Goal: Transaction & Acquisition: Purchase product/service

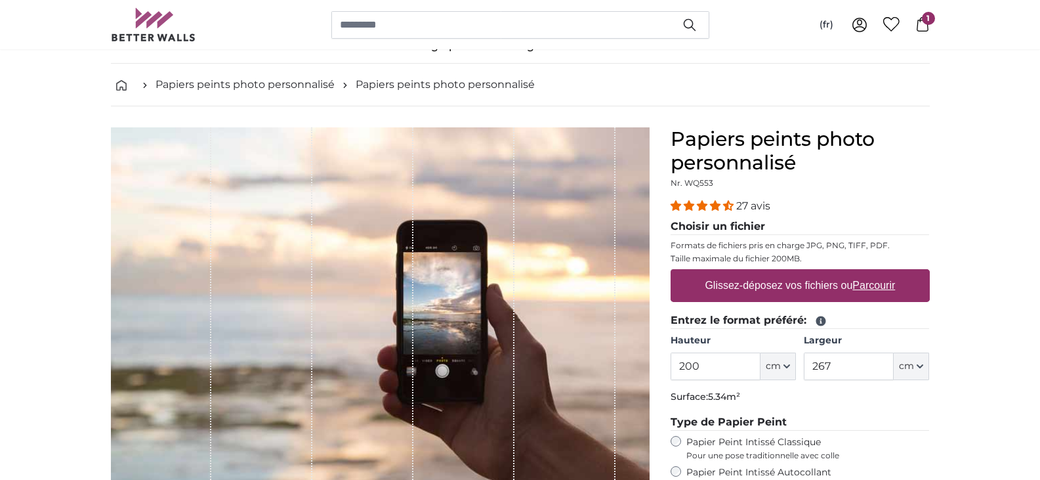
scroll to position [66, 0]
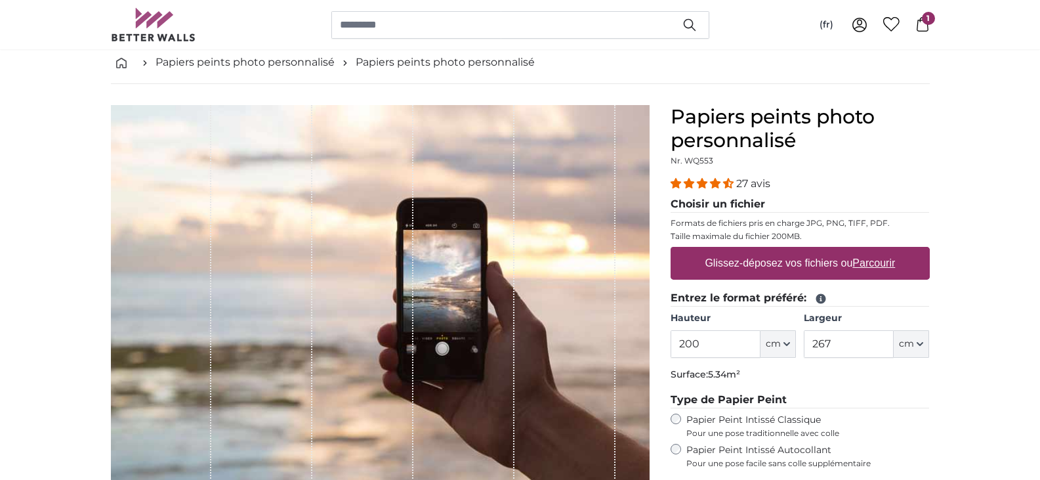
click at [765, 267] on label "Glissez-déposez vos fichiers ou Parcourir" at bounding box center [800, 263] width 201 height 26
click at [765, 251] on input "Glissez-déposez vos fichiers ou Parcourir" at bounding box center [800, 249] width 259 height 4
type input "**********"
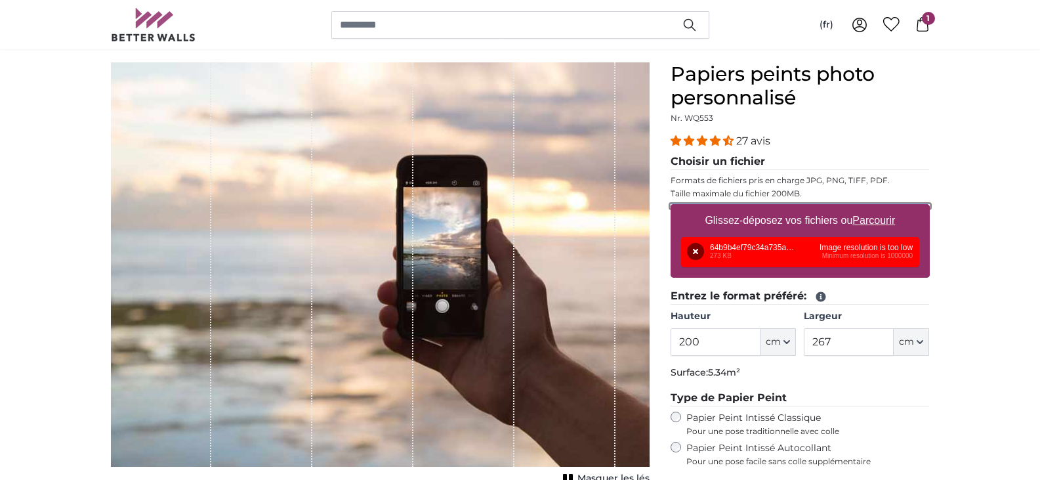
scroll to position [131, 0]
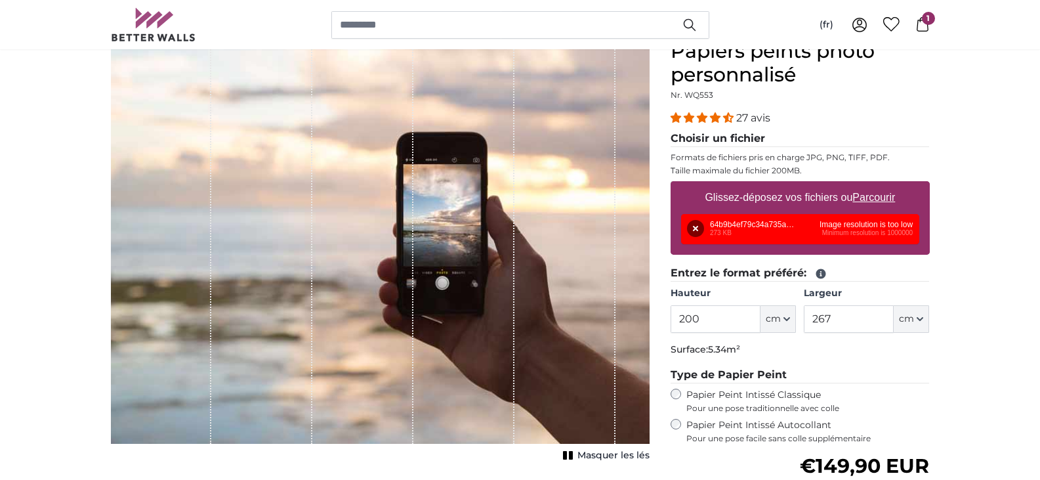
click at [785, 245] on div "Glissez-déposez vos fichiers ou Parcourir Supprimer Réessayer Supprimer Télécha…" at bounding box center [800, 218] width 259 height 74
click at [784, 246] on div "Glissez-déposez vos fichiers ou Parcourir Supprimer Réessayer Supprimer Télécha…" at bounding box center [800, 218] width 259 height 74
click at [778, 318] on span "cm" at bounding box center [773, 318] width 15 height 13
click at [777, 317] on span "cm" at bounding box center [773, 318] width 15 height 13
click at [763, 192] on label "Glissez-déposez vos fichiers ou Parcourir" at bounding box center [800, 197] width 201 height 26
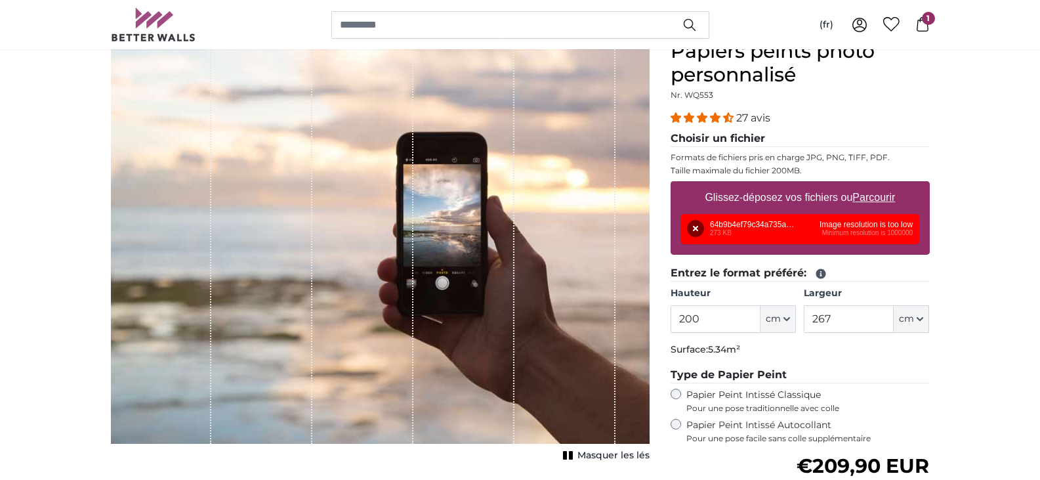
click at [763, 185] on input "Glissez-déposez vos fichiers ou Parcourir" at bounding box center [800, 183] width 259 height 4
type input "**********"
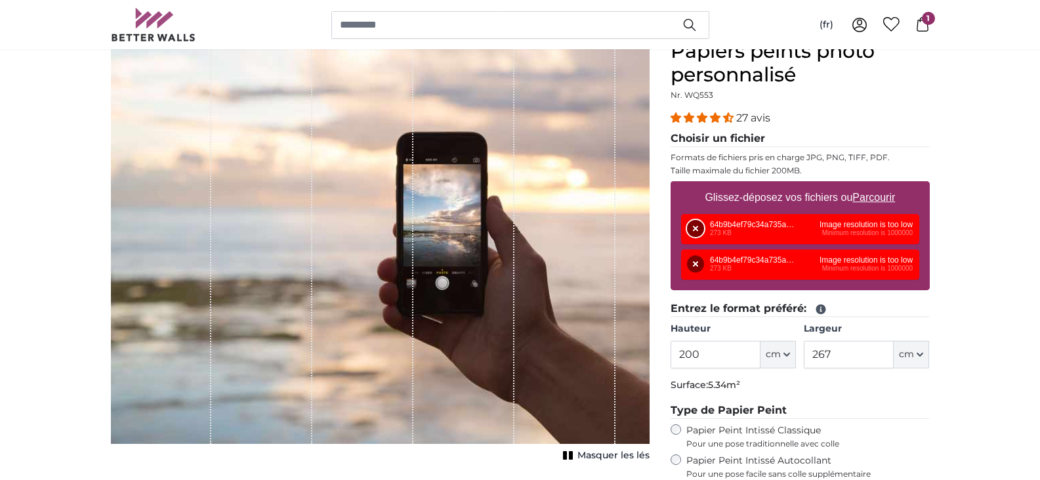
click at [700, 227] on button "Supprimer" at bounding box center [695, 228] width 17 height 17
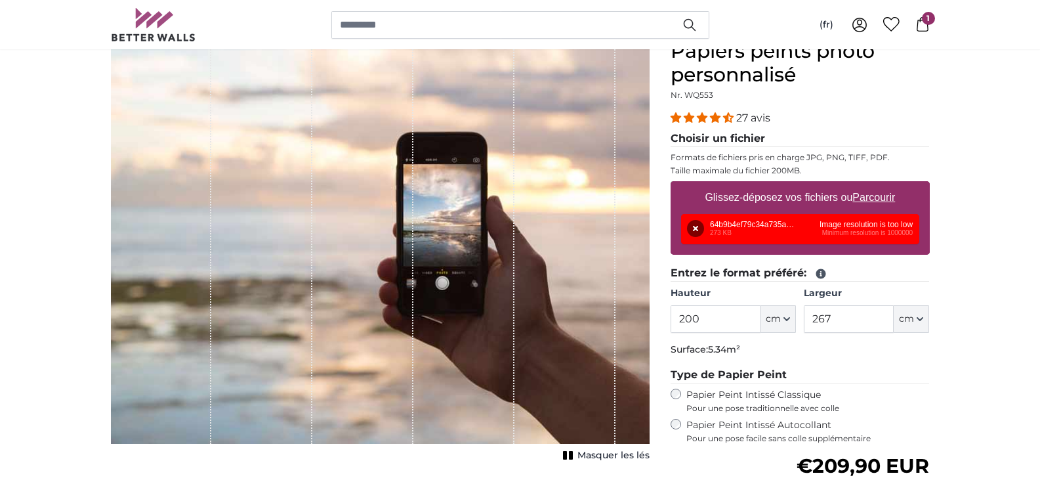
click at [855, 222] on div "Supprimer Réessayer Supprimer Télécharger Annuler Réessayer Supprimer 64b9b4ef7…" at bounding box center [800, 229] width 238 height 30
click at [855, 226] on div "Supprimer Réessayer Supprimer Télécharger Annuler Réessayer Supprimer 64b9b4ef7…" at bounding box center [800, 229] width 238 height 30
click at [862, 229] on div "Supprimer Réessayer Supprimer Télécharger Annuler Réessayer Supprimer 64b9b4ef7…" at bounding box center [800, 229] width 238 height 30
click at [859, 233] on div "Supprimer Réessayer Supprimer Télécharger Annuler Réessayer Supprimer 64b9b4ef7…" at bounding box center [800, 229] width 238 height 30
click at [856, 234] on div "Supprimer Réessayer Supprimer Télécharger Annuler Réessayer Supprimer 64b9b4ef7…" at bounding box center [800, 229] width 238 height 30
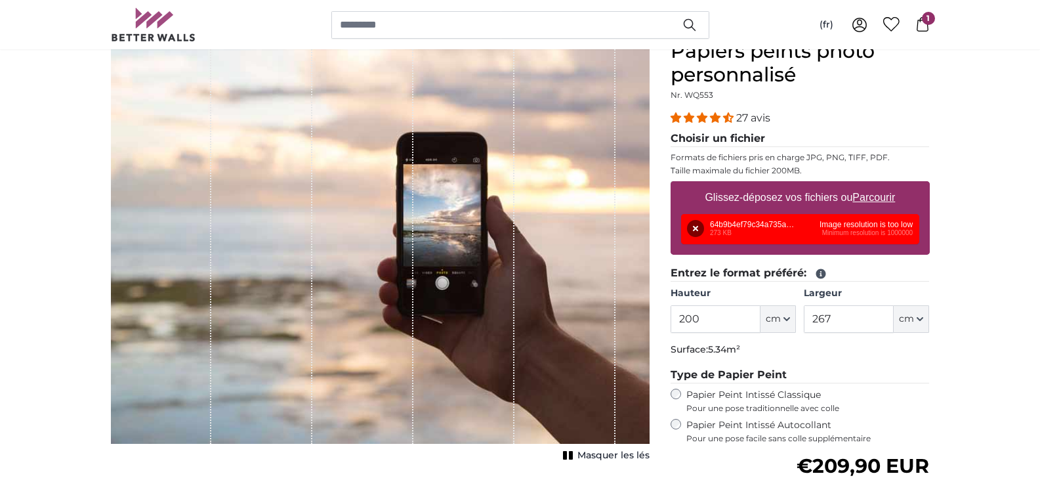
click at [847, 224] on div "Supprimer Réessayer Supprimer Télécharger Annuler Réessayer Supprimer 64b9b4ef7…" at bounding box center [800, 229] width 238 height 30
click at [769, 225] on div "Supprimer Réessayer Supprimer Télécharger Annuler Réessayer Supprimer 64b9b4ef7…" at bounding box center [800, 229] width 238 height 30
click at [748, 223] on div "Supprimer Réessayer Supprimer Télécharger Annuler Réessayer Supprimer 64b9b4ef7…" at bounding box center [800, 229] width 238 height 30
click at [746, 222] on div "Supprimer Réessayer Supprimer Télécharger Annuler Réessayer Supprimer 64b9b4ef7…" at bounding box center [800, 229] width 238 height 30
click at [746, 273] on legend "Entrez le format préféré:" at bounding box center [800, 273] width 259 height 16
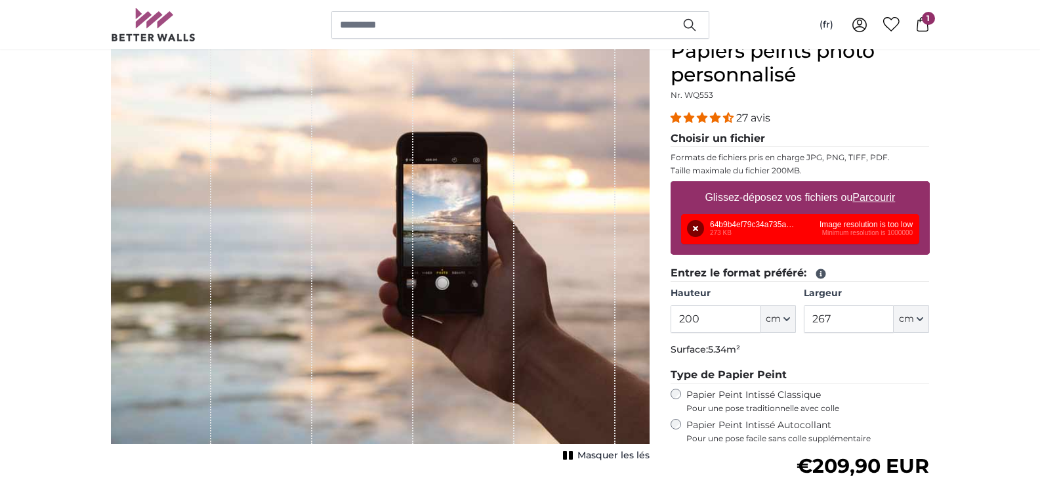
click at [863, 201] on u "Parcourir" at bounding box center [874, 197] width 43 height 11
click at [863, 185] on input "Glissez-déposez vos fichiers ou Parcourir" at bounding box center [800, 183] width 259 height 4
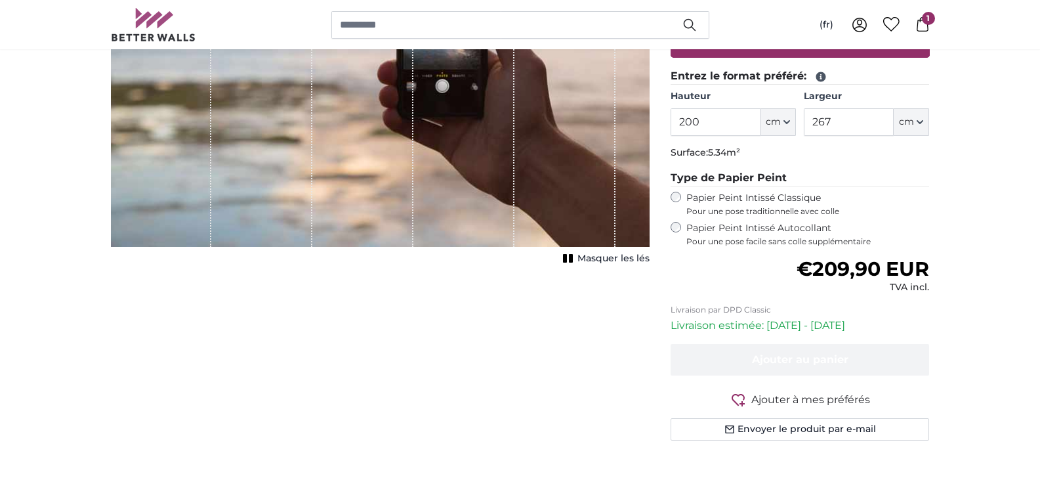
scroll to position [131, 0]
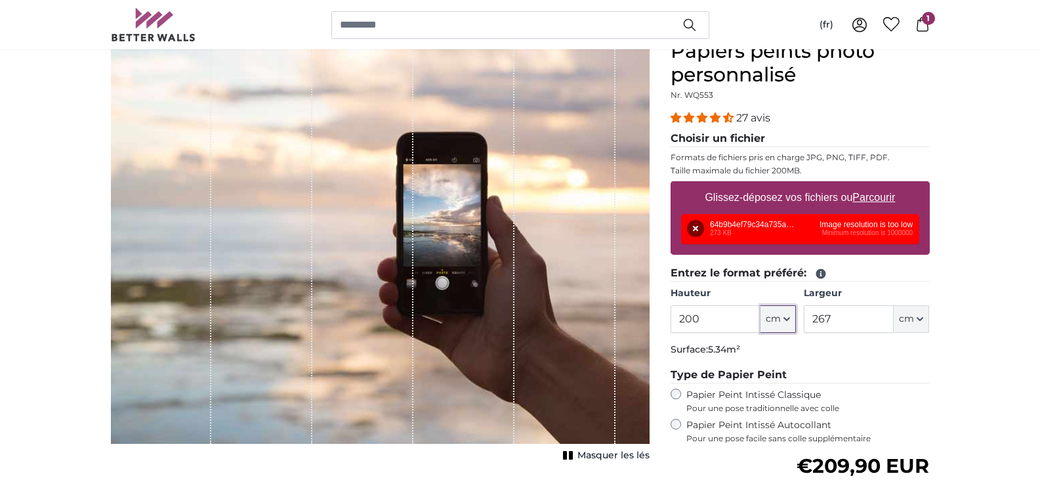
click at [785, 318] on icon "button" at bounding box center [786, 319] width 5 height 3
click at [712, 322] on input "200" at bounding box center [716, 319] width 90 height 28
type input "2"
type input "150"
click at [845, 316] on input "267" at bounding box center [849, 319] width 90 height 28
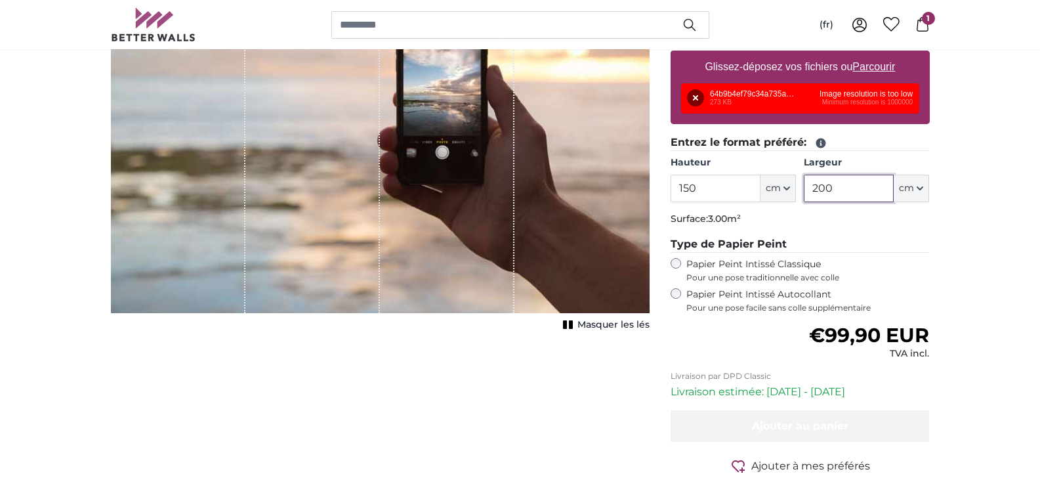
scroll to position [394, 0]
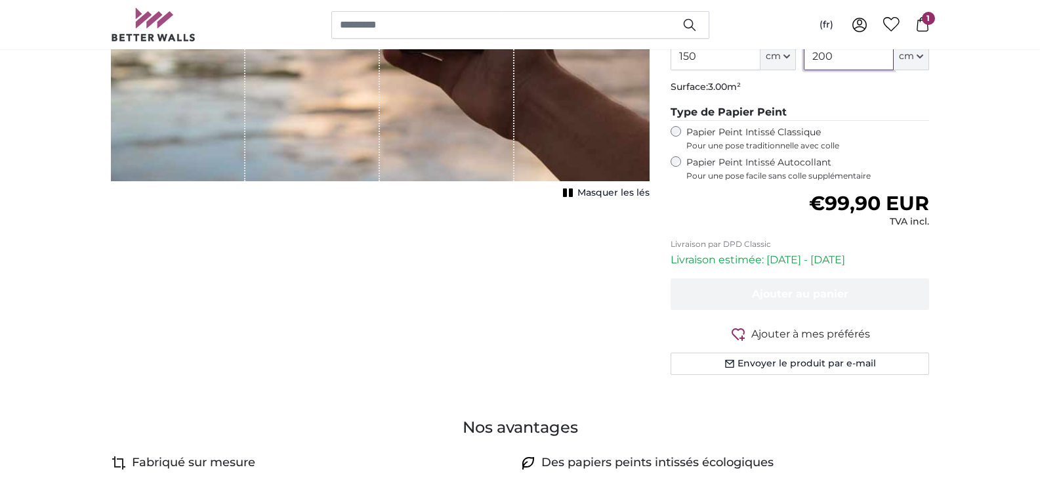
type input "200"
click at [633, 193] on span "Masquer les lés" at bounding box center [614, 192] width 72 height 13
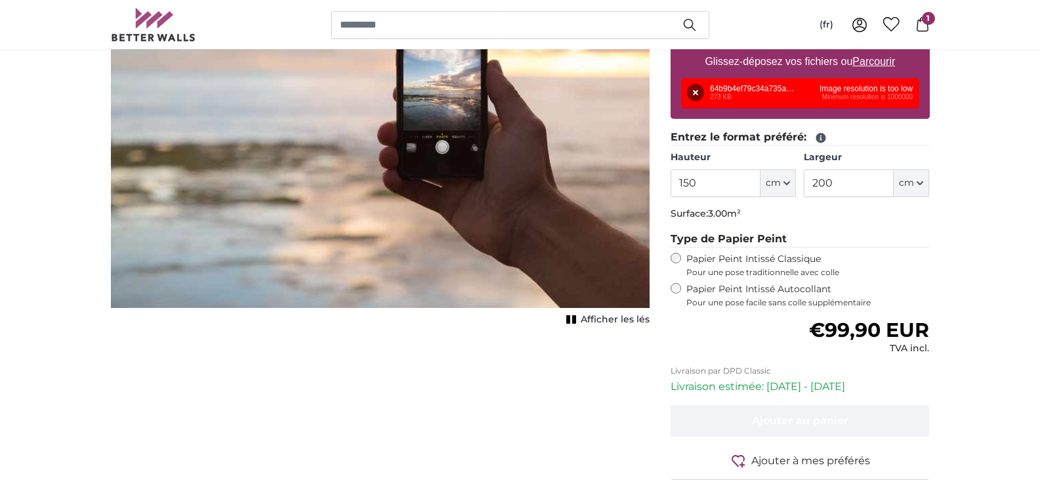
scroll to position [197, 0]
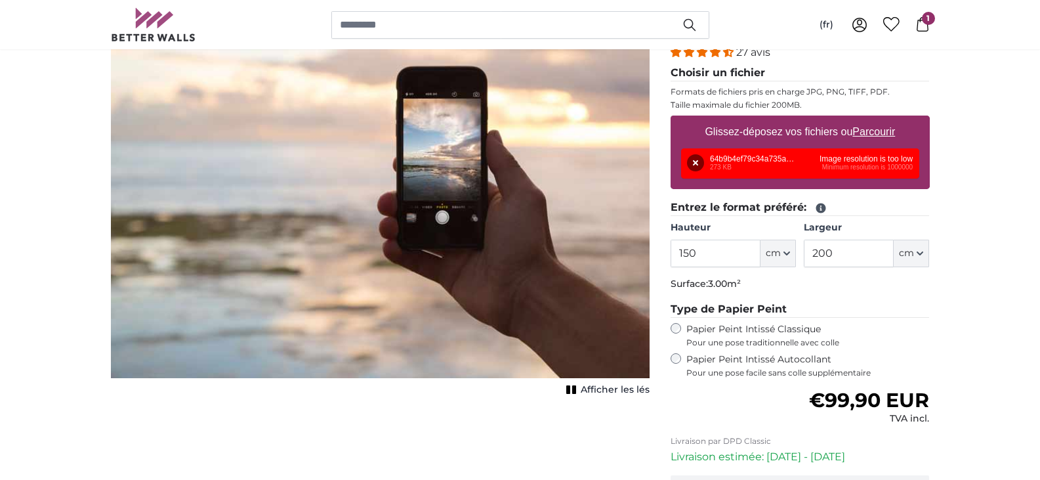
click at [842, 165] on div "Supprimer Réessayer Supprimer Télécharger Annuler Réessayer Supprimer 64b9b4ef7…" at bounding box center [800, 163] width 238 height 30
click at [845, 159] on div "Supprimer Réessayer Supprimer Télécharger Annuler Réessayer Supprimer 64b9b4ef7…" at bounding box center [800, 163] width 238 height 30
click at [902, 153] on div "Supprimer Réessayer Supprimer Télécharger Annuler Réessayer Supprimer 64b9b4ef7…" at bounding box center [800, 163] width 238 height 30
click at [897, 165] on div "Supprimer Réessayer Supprimer Télécharger Annuler Réessayer Supprimer 64b9b4ef7…" at bounding box center [800, 163] width 238 height 30
click at [864, 171] on div "Supprimer Réessayer Supprimer Télécharger Annuler Réessayer Supprimer 64b9b4ef7…" at bounding box center [800, 163] width 238 height 30
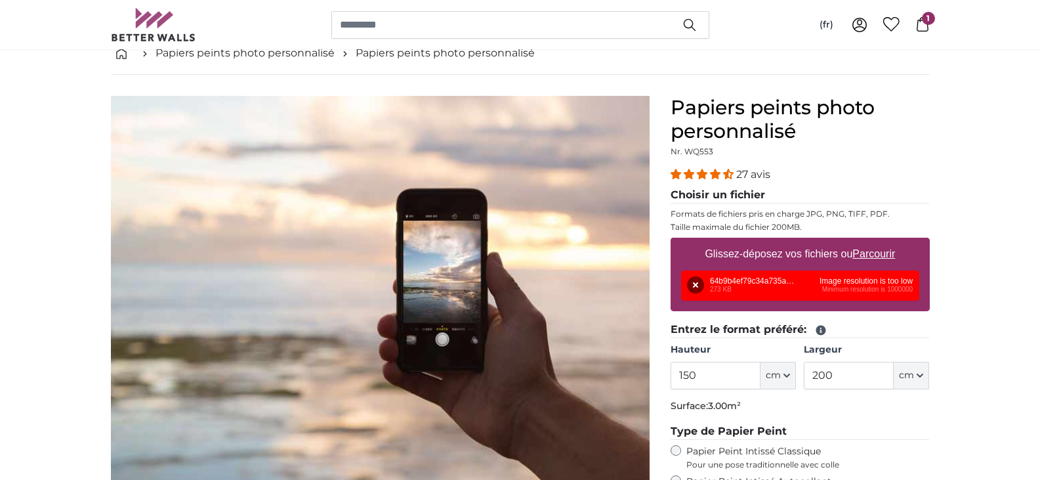
scroll to position [0, 0]
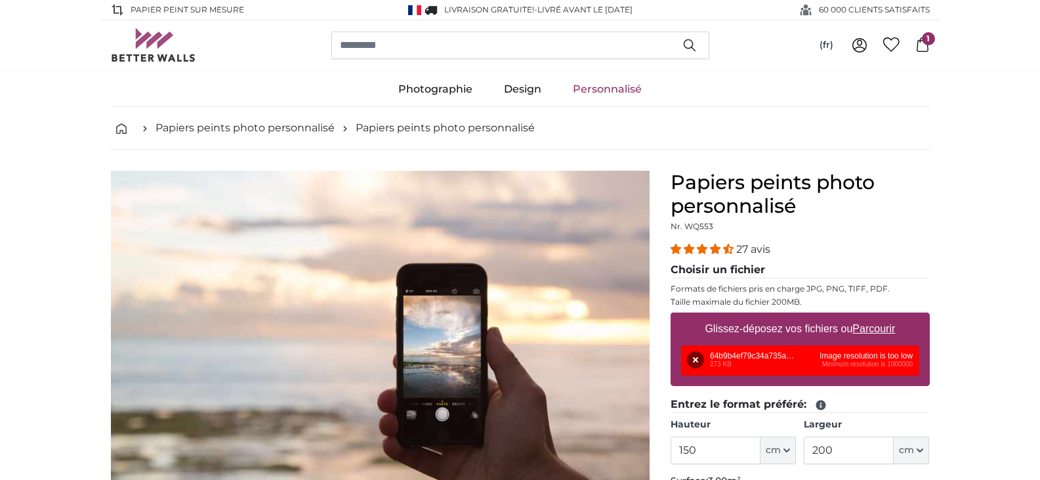
click at [836, 325] on label "Glissez-déposez vos fichiers ou Parcourir" at bounding box center [800, 329] width 201 height 26
click at [836, 316] on input "Glissez-déposez vos fichiers ou Parcourir" at bounding box center [800, 314] width 259 height 4
click at [861, 333] on u "Parcourir" at bounding box center [874, 328] width 43 height 11
click at [861, 316] on input "Glissez-déposez vos fichiers ou Parcourir" at bounding box center [800, 314] width 259 height 4
click at [700, 359] on button "Supprimer" at bounding box center [695, 359] width 17 height 17
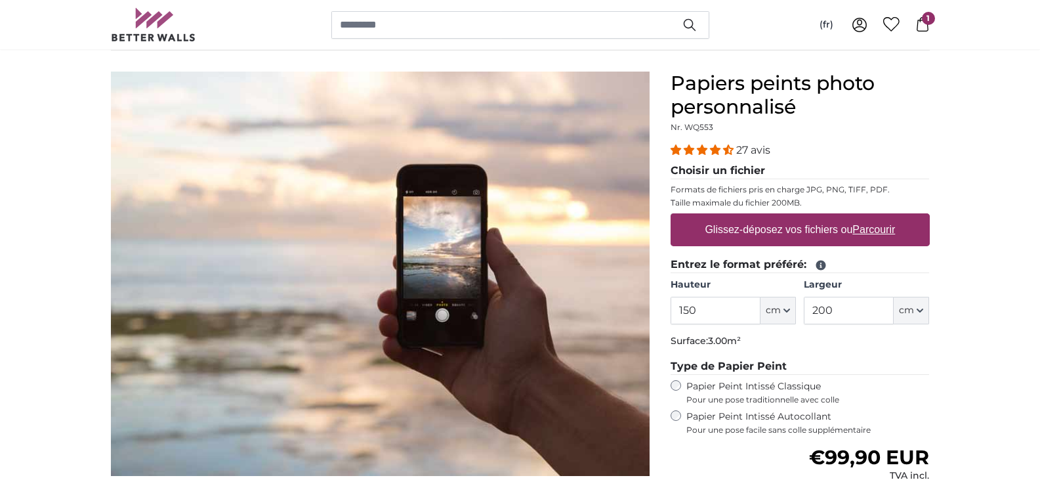
scroll to position [197, 0]
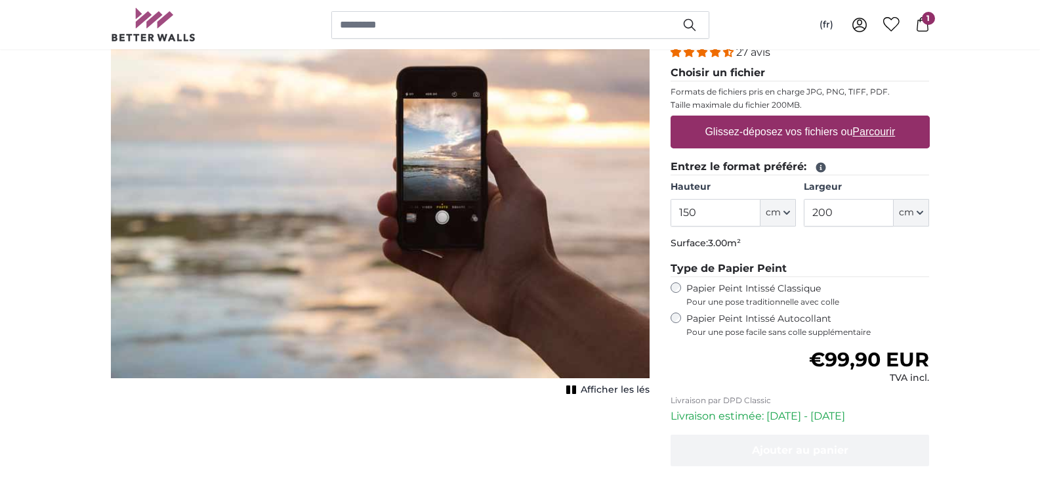
click at [892, 128] on u "Parcourir" at bounding box center [874, 131] width 43 height 11
click at [892, 119] on input "Glissez-déposez vos fichiers ou Parcourir" at bounding box center [800, 118] width 259 height 4
type input "**********"
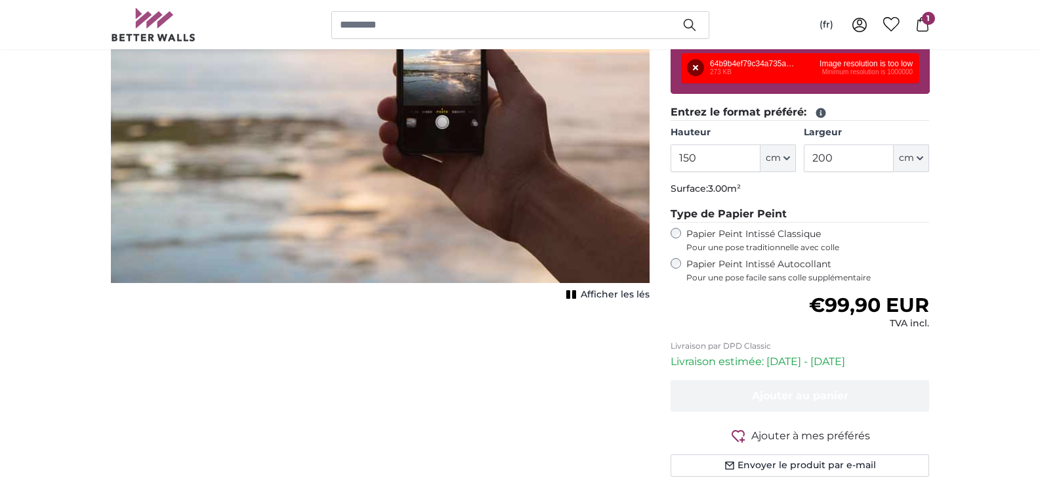
scroll to position [394, 0]
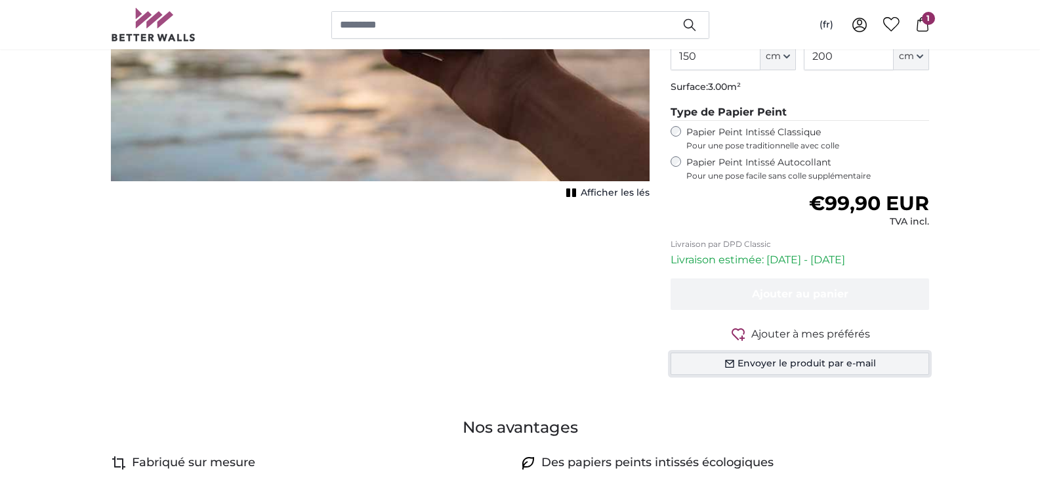
click at [751, 365] on button "Envoyer le produit par e-mail" at bounding box center [800, 363] width 259 height 22
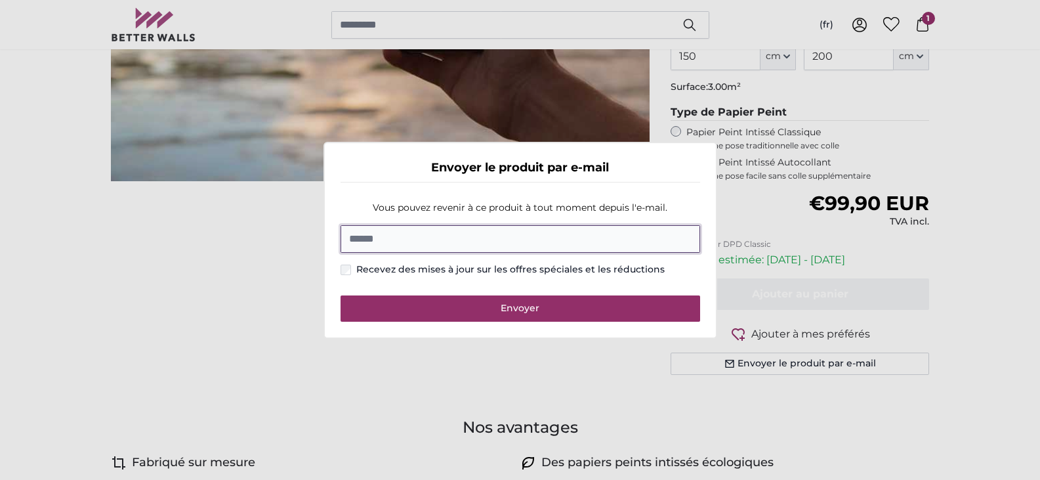
click at [459, 248] on input "E-mail" at bounding box center [521, 239] width 360 height 28
click at [324, 298] on dialog "Envoyer le produit par e-mail Vous pouvez revenir à ce produit à tout moment de…" at bounding box center [521, 240] width 394 height 197
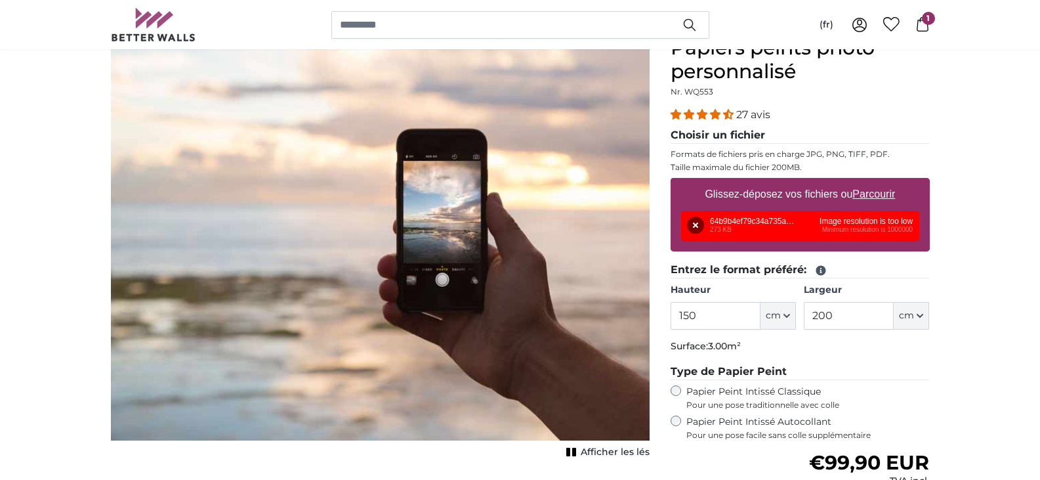
scroll to position [73, 0]
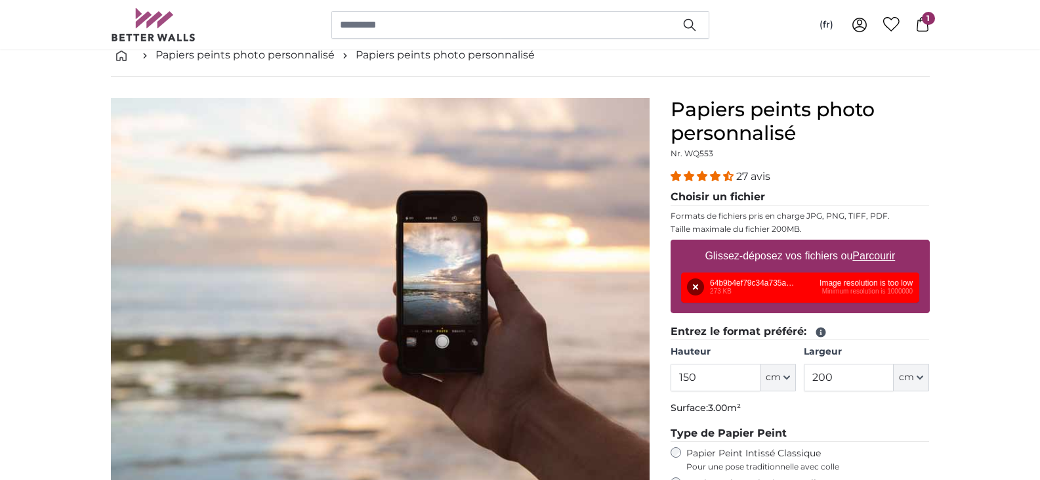
click at [920, 22] on icon at bounding box center [923, 24] width 12 height 14
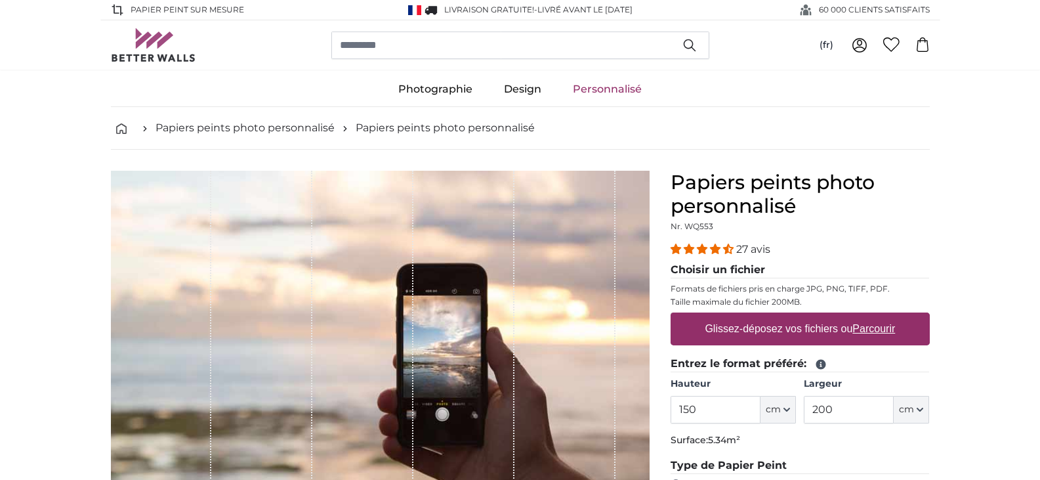
click at [856, 330] on u "Parcourir" at bounding box center [874, 328] width 43 height 11
click at [856, 316] on input "Glissez-déposez vos fichiers ou Parcourir" at bounding box center [800, 314] width 259 height 4
type input "**********"
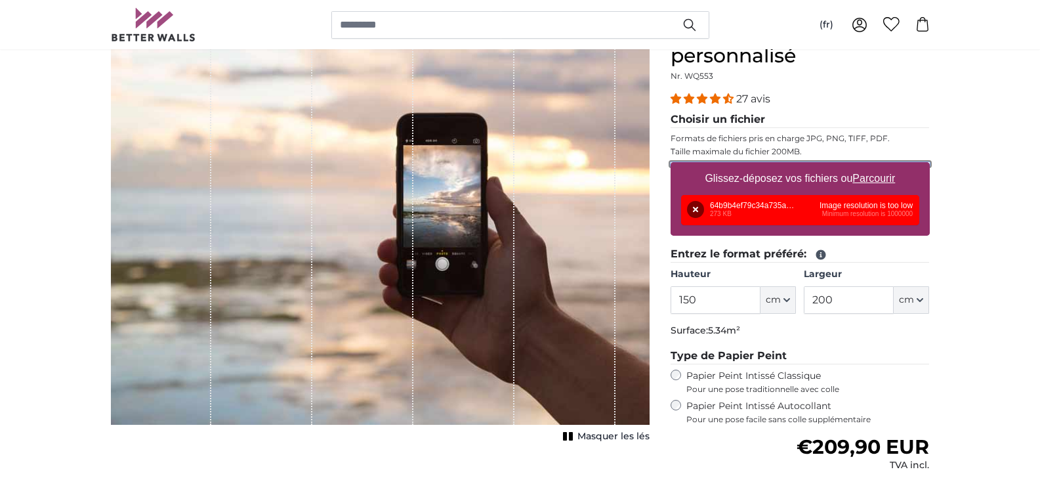
scroll to position [131, 0]
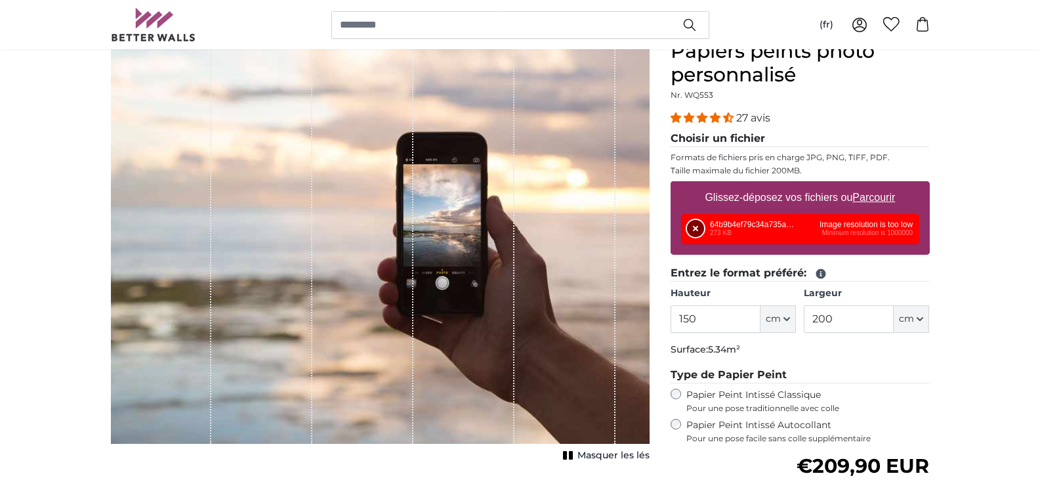
click at [690, 224] on button "Supprimer" at bounding box center [695, 228] width 17 height 17
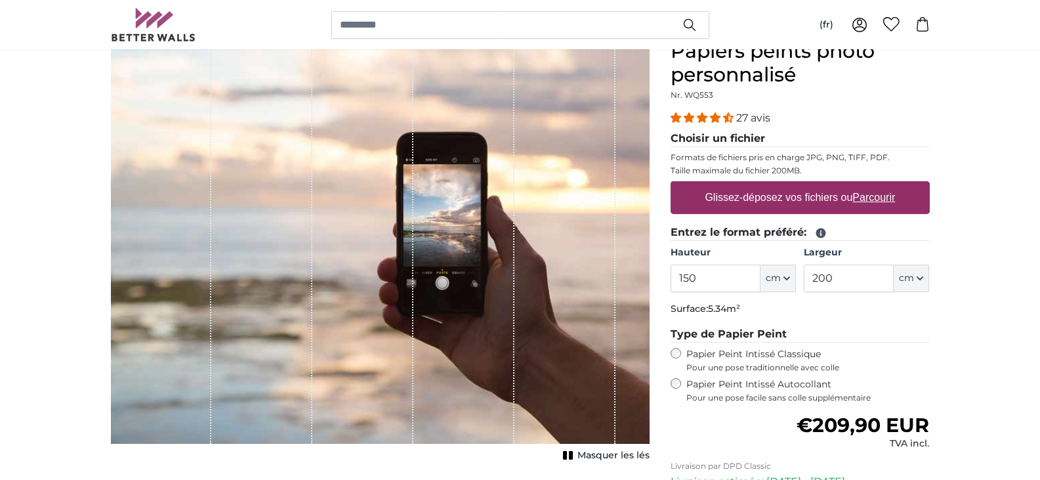
scroll to position [0, 0]
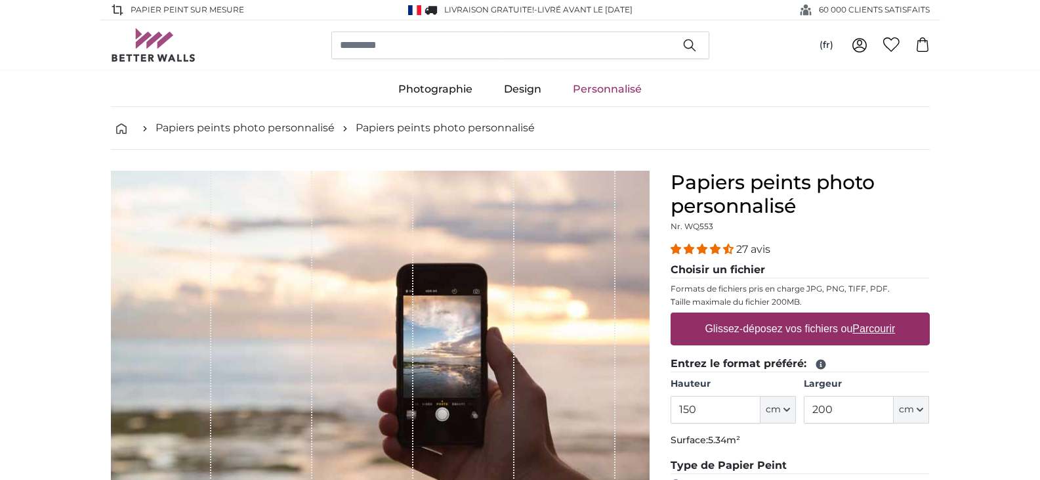
click at [862, 330] on u "Parcourir" at bounding box center [874, 328] width 43 height 11
click at [862, 316] on input "Glissez-déposez vos fichiers ou Parcourir" at bounding box center [800, 314] width 259 height 4
type input "**********"
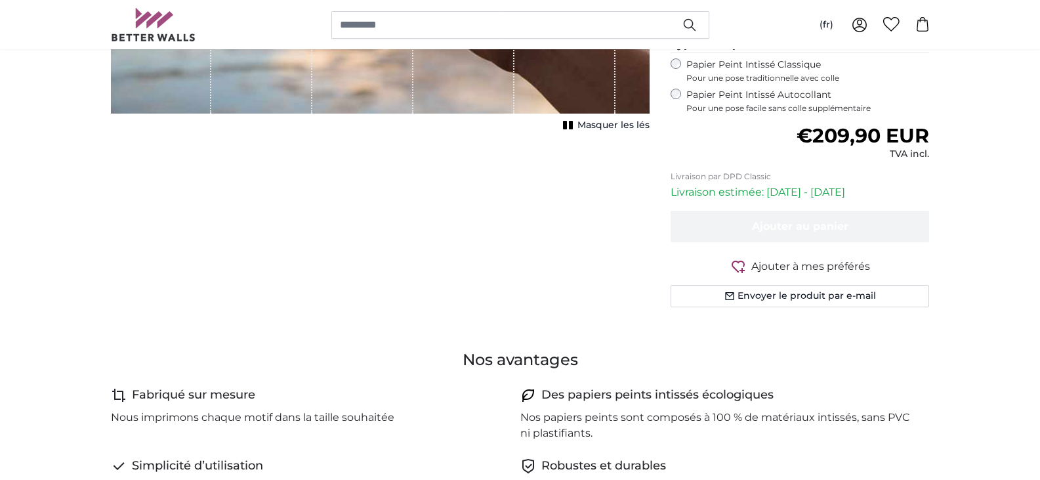
scroll to position [591, 0]
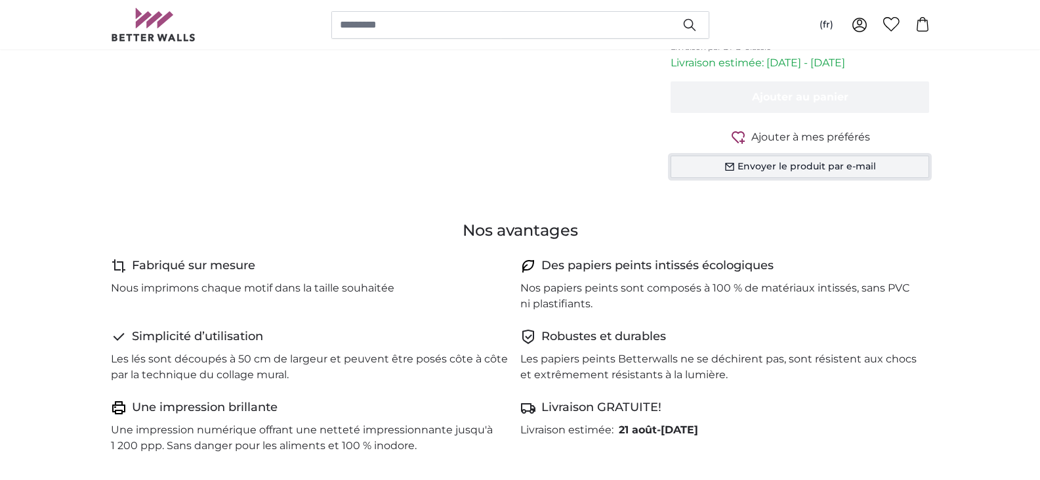
click at [774, 159] on button "Envoyer le produit par e-mail" at bounding box center [800, 167] width 259 height 22
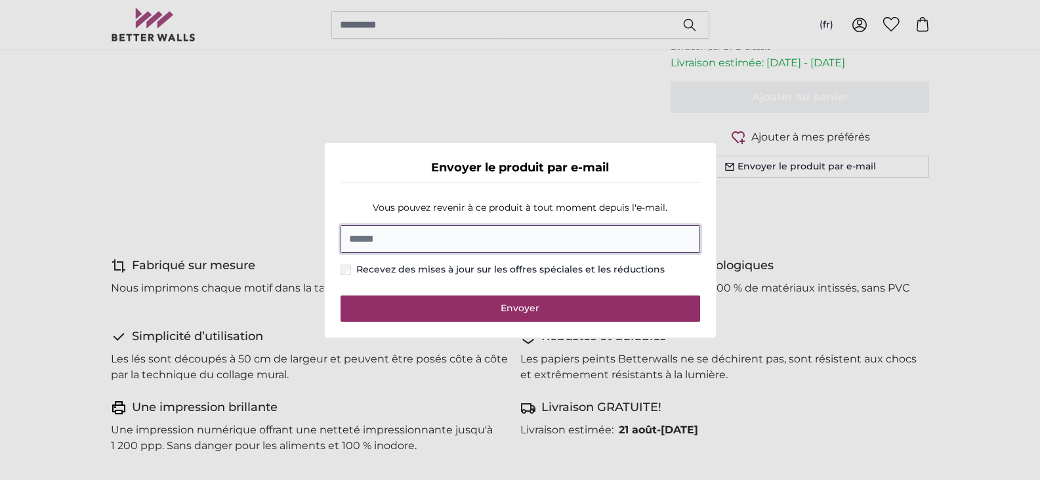
click at [426, 232] on input "E-mail" at bounding box center [521, 239] width 360 height 28
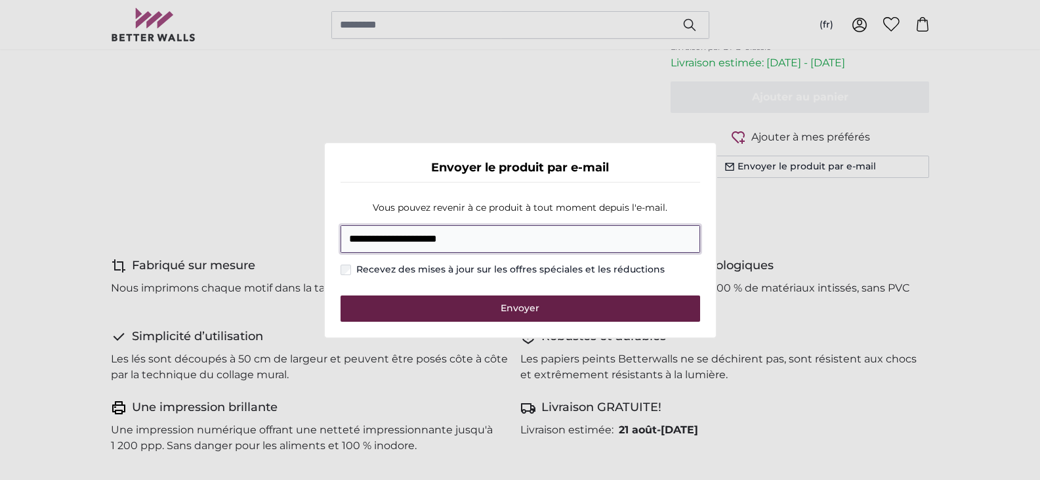
type input "**********"
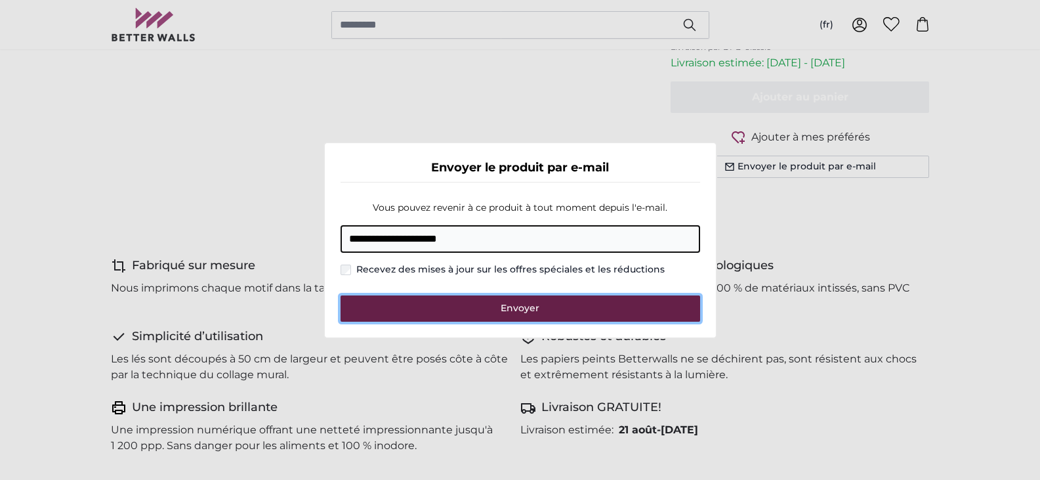
click at [438, 314] on button "Envoyer" at bounding box center [521, 308] width 360 height 26
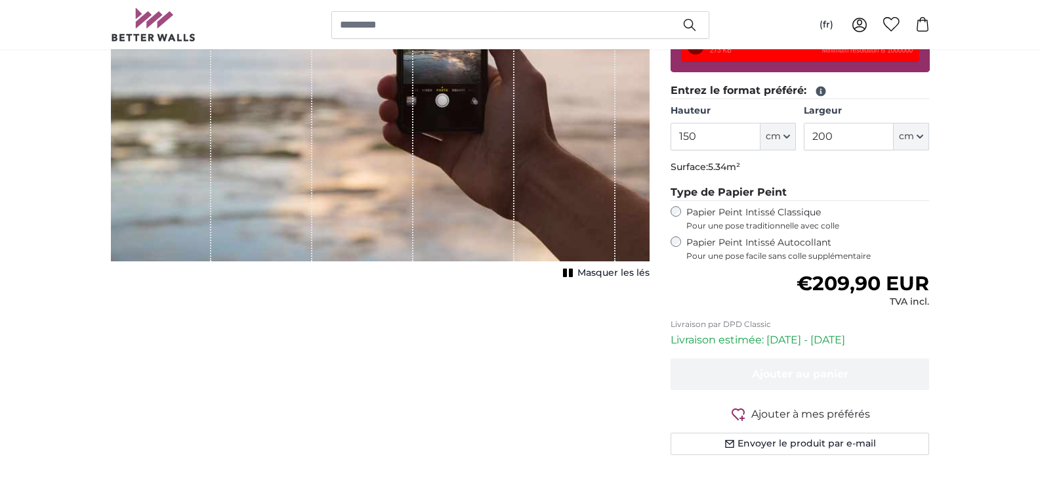
scroll to position [197, 0]
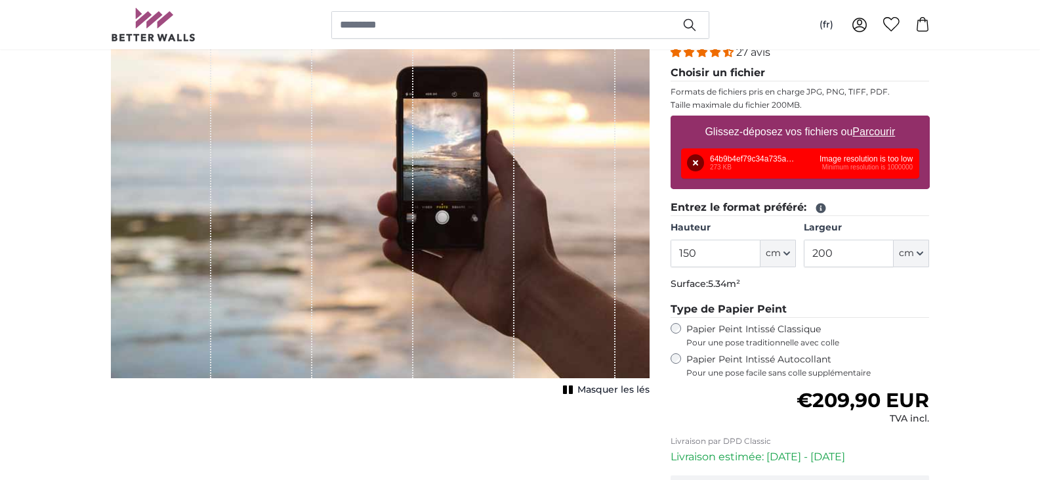
click at [601, 385] on span "Masquer les lés" at bounding box center [614, 389] width 72 height 13
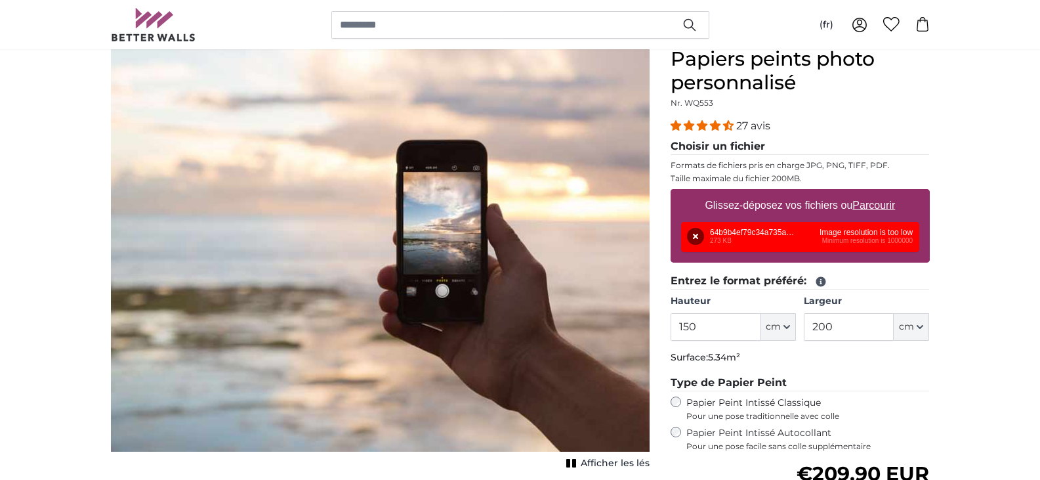
scroll to position [0, 0]
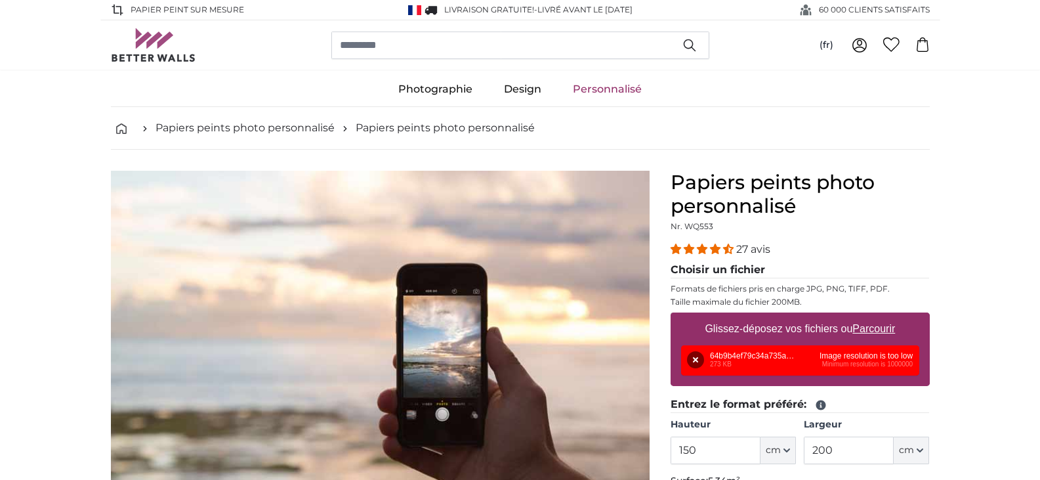
click at [748, 297] on p "Taille maximale du fichier 200MB." at bounding box center [800, 302] width 259 height 11
click at [923, 43] on icon at bounding box center [923, 44] width 14 height 14
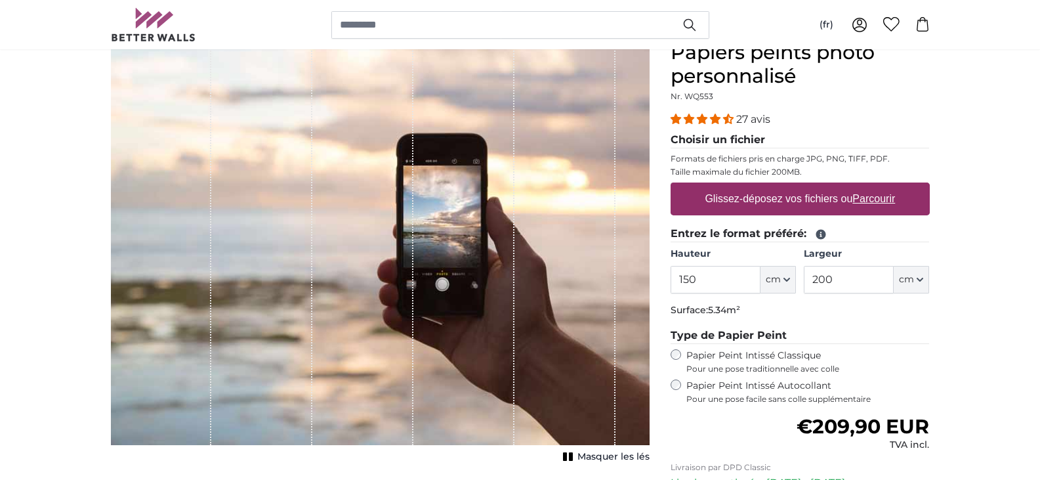
click at [879, 200] on u "Parcourir" at bounding box center [874, 198] width 43 height 11
click at [879, 186] on input "Glissez-déposez vos fichiers ou Parcourir" at bounding box center [800, 184] width 259 height 4
type input "**********"
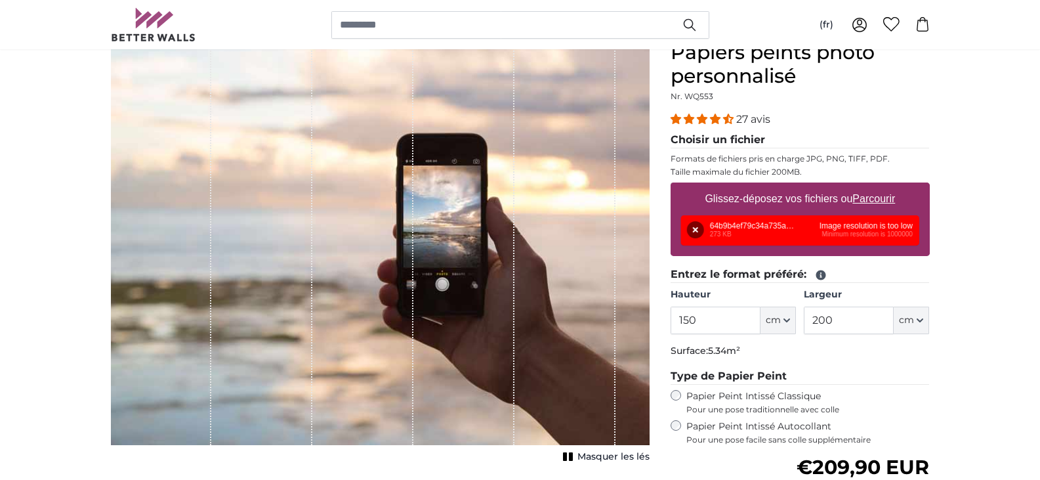
click at [826, 232] on div "Supprimer Réessayer Supprimer Télécharger Annuler Réessayer Supprimer 64b9b4ef7…" at bounding box center [800, 230] width 238 height 30
drag, startPoint x: 739, startPoint y: 233, endPoint x: 776, endPoint y: 230, distance: 37.5
click at [740, 232] on div "Supprimer Réessayer Supprimer Télécharger Annuler Réessayer Supprimer 64b9b4ef7…" at bounding box center [800, 230] width 238 height 30
click at [774, 230] on div "Supprimer Réessayer Supprimer Télécharger Annuler Réessayer Supprimer 64b9b4ef7…" at bounding box center [800, 230] width 238 height 30
click at [772, 228] on div "Supprimer Réessayer Supprimer Télécharger Annuler Réessayer Supprimer 64b9b4ef7…" at bounding box center [800, 230] width 238 height 30
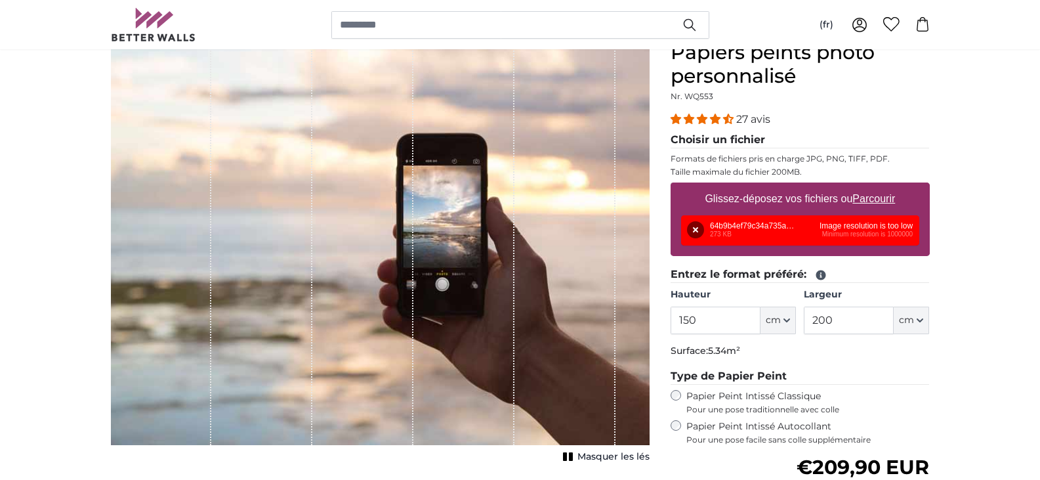
drag, startPoint x: 788, startPoint y: 233, endPoint x: 776, endPoint y: 226, distance: 13.8
click at [776, 226] on div "Supprimer Réessayer Supprimer Télécharger Annuler Réessayer Supprimer 64b9b4ef7…" at bounding box center [800, 230] width 238 height 30
click at [773, 222] on div "Supprimer Réessayer Supprimer Télécharger Annuler Réessayer Supprimer 64b9b4ef7…" at bounding box center [800, 230] width 238 height 30
click at [784, 221] on div "Supprimer Réessayer Supprimer Télécharger Annuler Réessayer Supprimer 64b9b4ef7…" at bounding box center [800, 230] width 238 height 30
drag, startPoint x: 823, startPoint y: 220, endPoint x: 837, endPoint y: 220, distance: 13.8
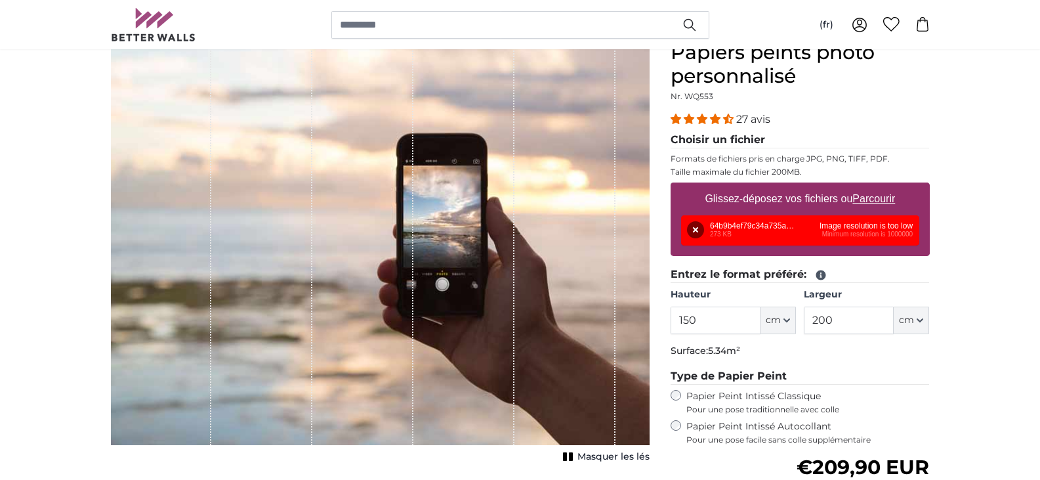
click at [834, 220] on div "Supprimer Réessayer Supprimer Télécharger Annuler Réessayer Supprimer 64b9b4ef7…" at bounding box center [800, 230] width 238 height 30
drag, startPoint x: 853, startPoint y: 224, endPoint x: 868, endPoint y: 233, distance: 17.1
click at [855, 226] on div "Supprimer Réessayer Supprimer Télécharger Annuler Réessayer Supprimer 64b9b4ef7…" at bounding box center [800, 230] width 238 height 30
drag, startPoint x: 868, startPoint y: 237, endPoint x: 893, endPoint y: 230, distance: 26.0
click at [872, 238] on div "Supprimer Réessayer Supprimer Télécharger Annuler Réessayer Supprimer 64b9b4ef7…" at bounding box center [800, 230] width 238 height 30
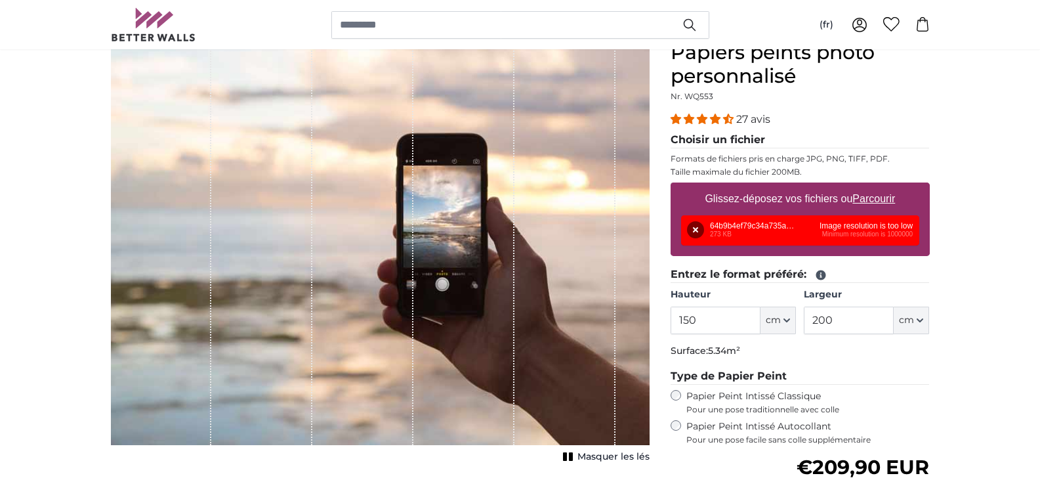
drag, startPoint x: 895, startPoint y: 228, endPoint x: 895, endPoint y: 237, distance: 9.2
click at [894, 236] on div "Supprimer Réessayer Supprimer Télécharger Annuler Réessayer Supprimer 64b9b4ef7…" at bounding box center [800, 230] width 238 height 30
drag, startPoint x: 896, startPoint y: 232, endPoint x: 895, endPoint y: 238, distance: 6.7
click at [895, 238] on div "Supprimer Réessayer Supprimer Télécharger Annuler Réessayer Supprimer 64b9b4ef7…" at bounding box center [800, 230] width 238 height 30
click at [879, 200] on u "Parcourir" at bounding box center [874, 198] width 43 height 11
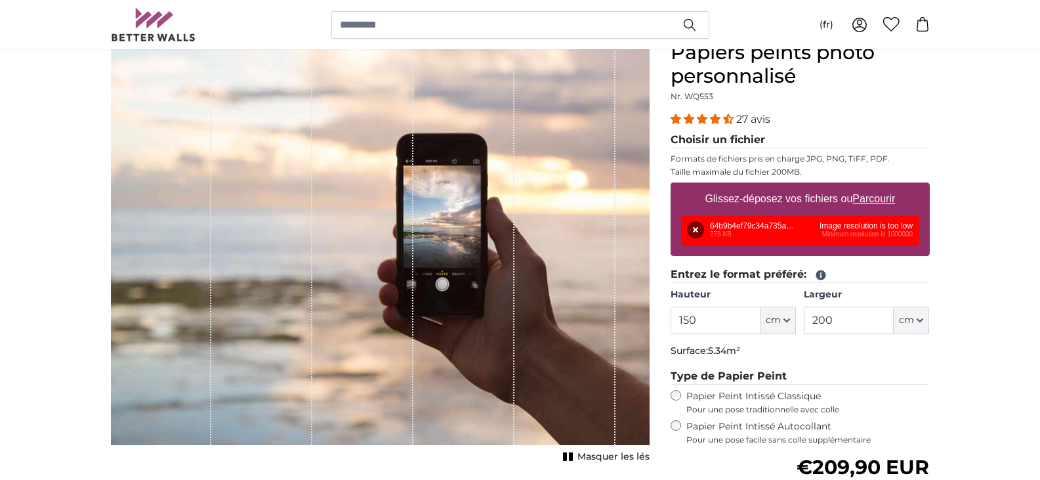
click at [879, 186] on input "Glissez-déposez vos fichiers ou Parcourir" at bounding box center [800, 184] width 259 height 4
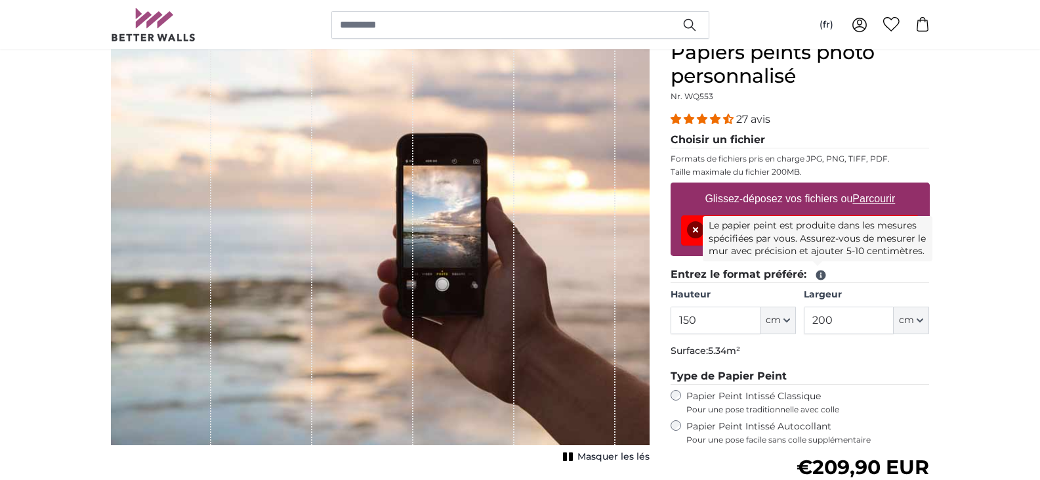
click at [819, 272] on icon at bounding box center [821, 275] width 10 height 10
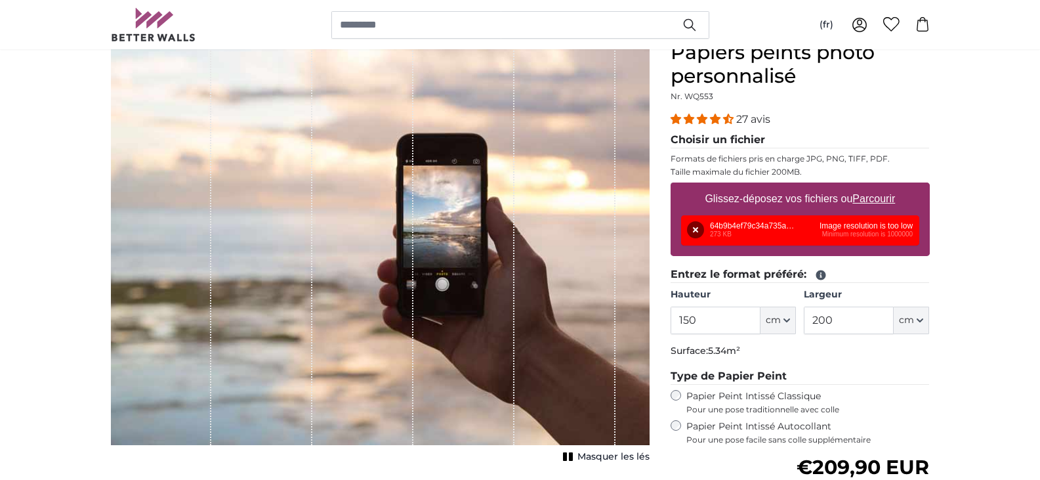
click at [819, 272] on icon at bounding box center [821, 275] width 10 height 10
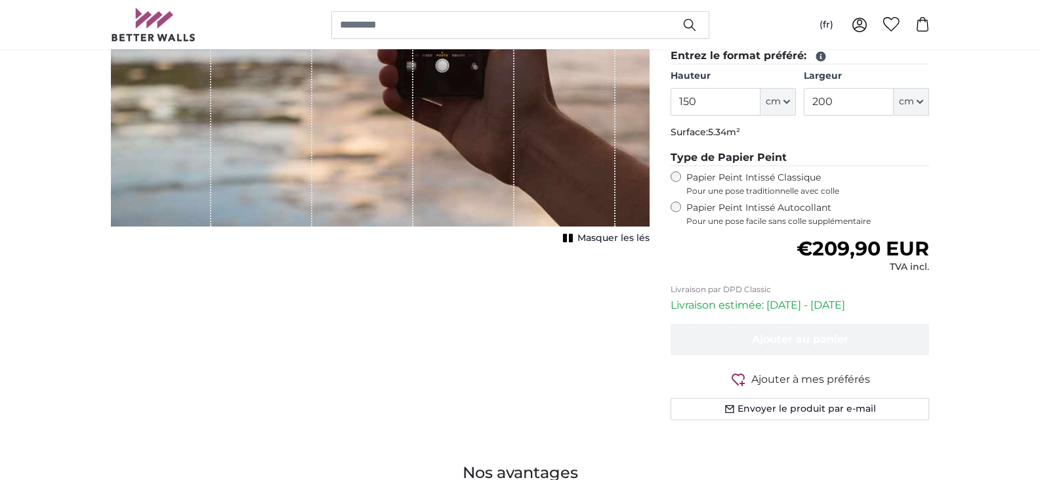
scroll to position [458, 0]
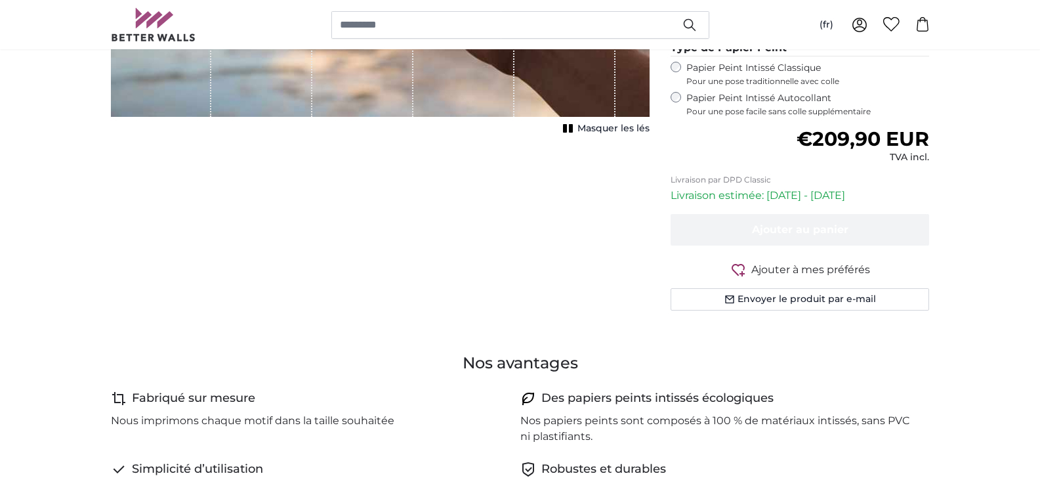
click at [779, 267] on span "Ajouter à mes préférés" at bounding box center [810, 270] width 119 height 16
click at [743, 270] on icon "button" at bounding box center [738, 270] width 16 height 16
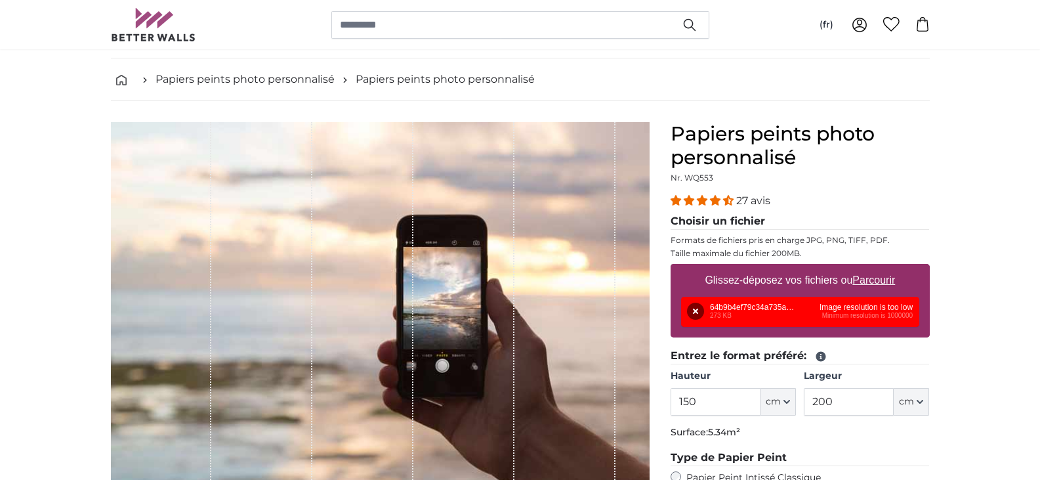
scroll to position [0, 0]
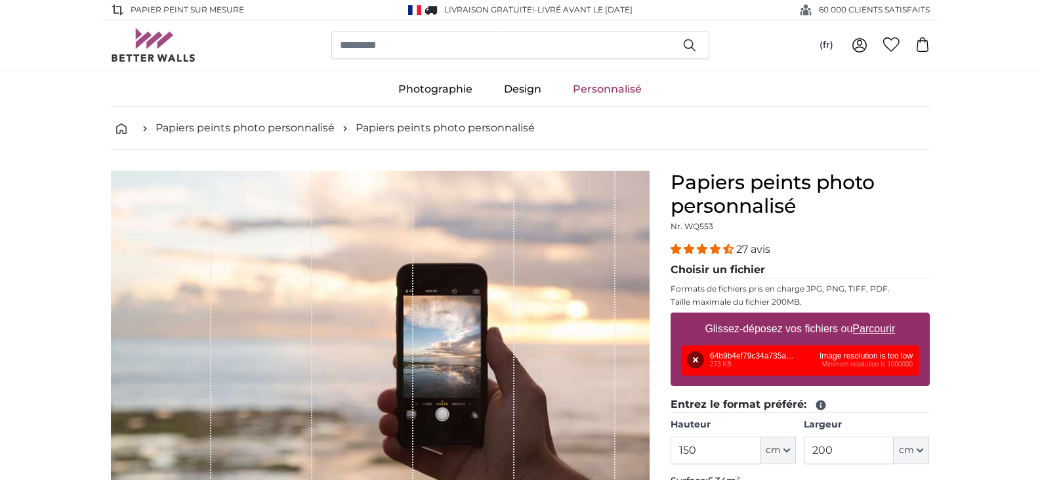
click at [861, 43] on icon at bounding box center [860, 45] width 16 height 16
